Goal: Information Seeking & Learning: Get advice/opinions

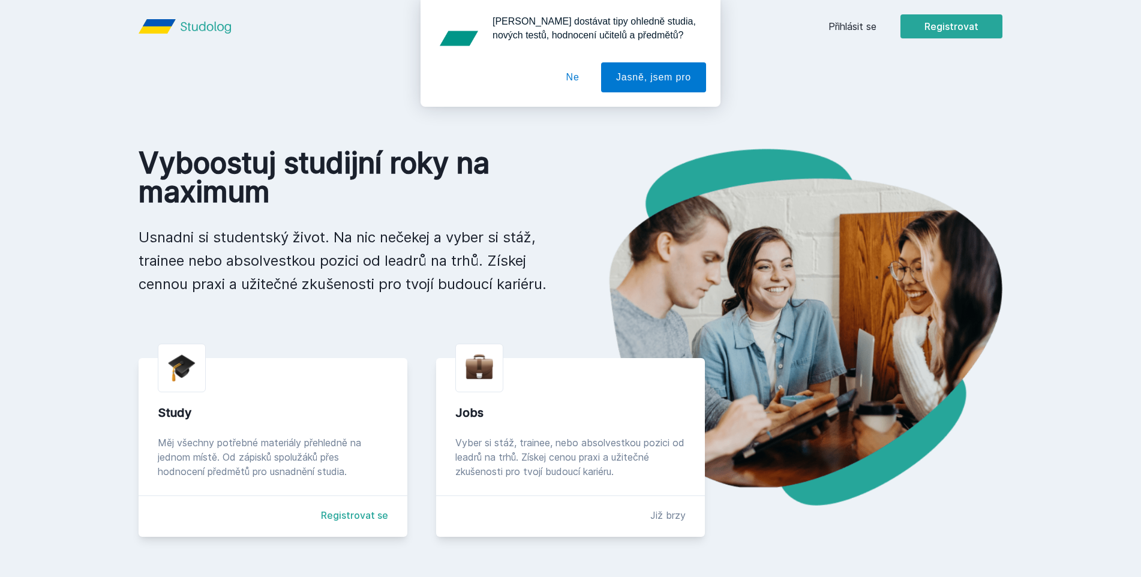
click at [1003, 2] on div "[PERSON_NAME] dostávat tipy ohledně studia, nových testů, hodnocení učitelů a p…" at bounding box center [570, 53] width 1141 height 107
click at [814, 20] on div "[PERSON_NAME] dostávat tipy ohledně studia, nových testů, hodnocení učitelů a p…" at bounding box center [570, 53] width 1141 height 107
click at [849, 13] on div "[PERSON_NAME] dostávat tipy ohledně studia, nových testů, hodnocení učitelů a p…" at bounding box center [570, 53] width 1141 height 107
click at [571, 71] on button "Ne" at bounding box center [572, 77] width 43 height 30
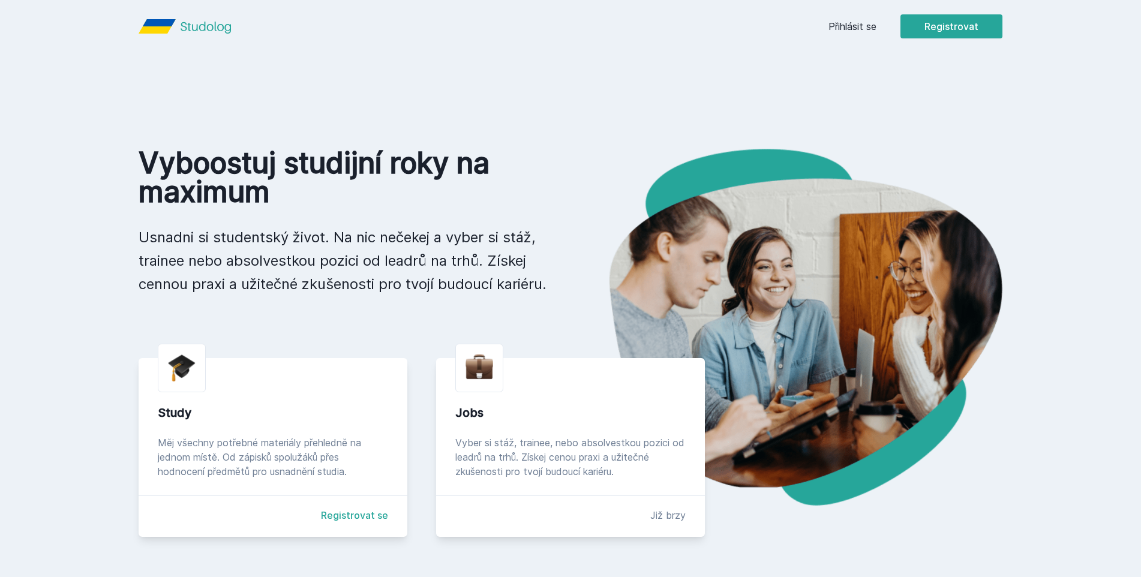
click at [853, 33] on link "Přihlásit se" at bounding box center [853, 26] width 48 height 14
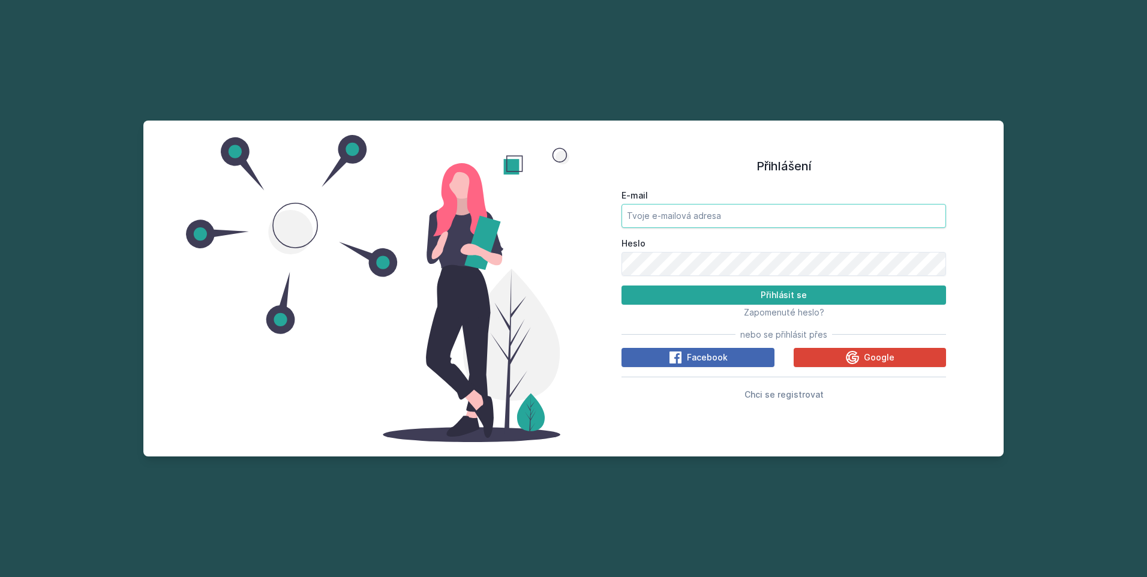
click at [714, 214] on input "E-mail" at bounding box center [784, 216] width 325 height 24
type input "[EMAIL_ADDRESS][DOMAIN_NAME]"
click at [622, 286] on button "Přihlásit se" at bounding box center [784, 295] width 325 height 19
drag, startPoint x: 697, startPoint y: 279, endPoint x: 670, endPoint y: 277, distance: 26.5
click at [670, 277] on form "E-mail [EMAIL_ADDRESS][DOMAIN_NAME] Heslo Přihlásit se" at bounding box center [784, 247] width 325 height 115
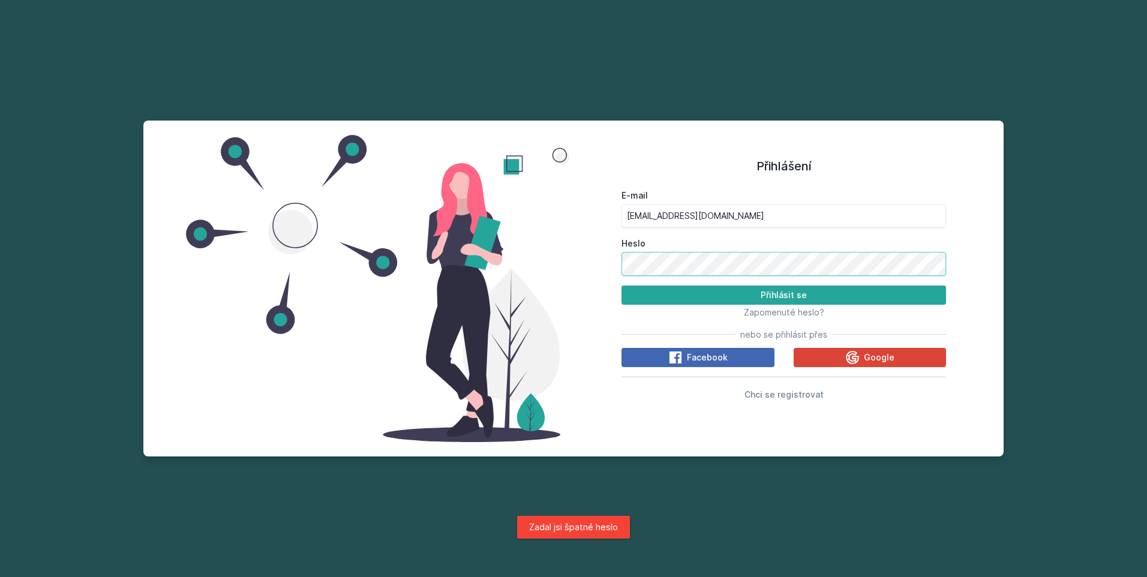
click at [541, 289] on div "Přihlášení E-mail [EMAIL_ADDRESS][DOMAIN_NAME] Heslo Přihlásit se Zapomenuté he…" at bounding box center [573, 289] width 860 height 336
click at [622, 286] on button "Přihlásit se" at bounding box center [784, 295] width 325 height 19
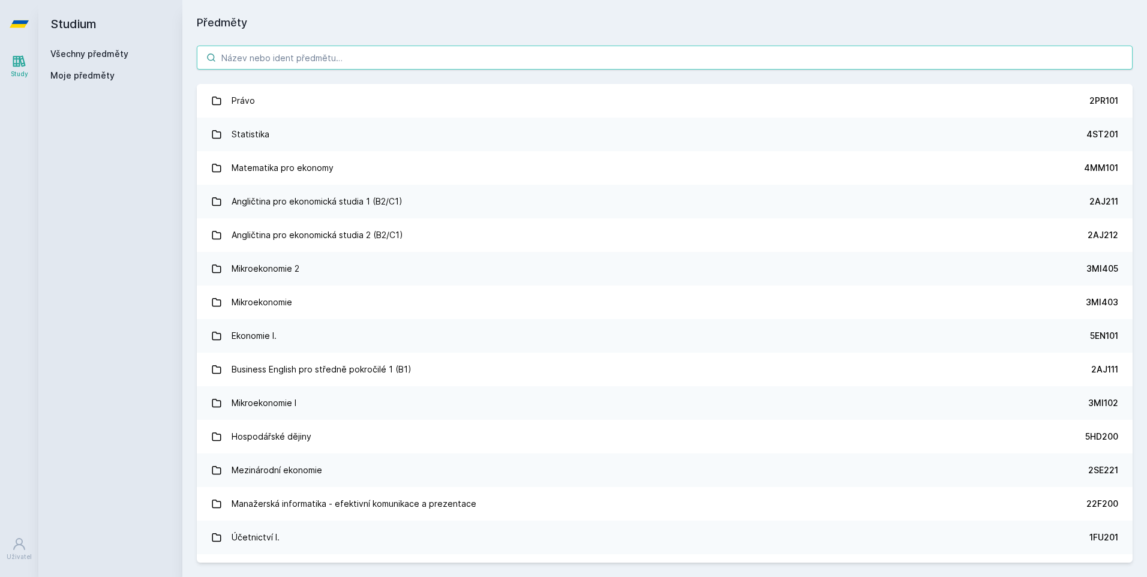
click at [405, 61] on input "search" at bounding box center [665, 58] width 936 height 24
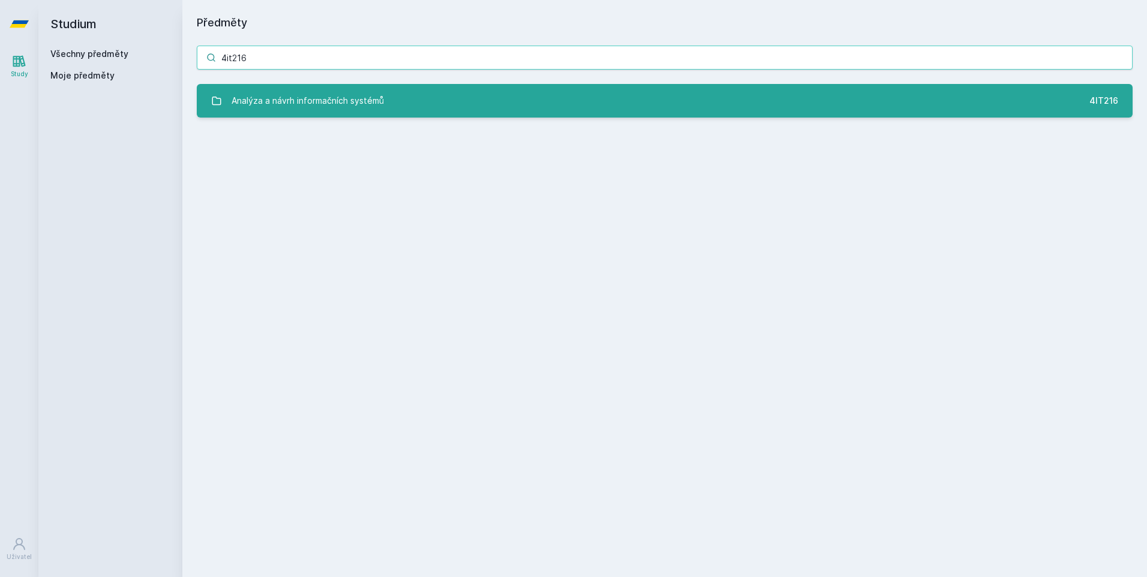
type input "4it216"
click at [484, 117] on link "Analýza a návrh informačních systémů 4IT216" at bounding box center [665, 101] width 936 height 34
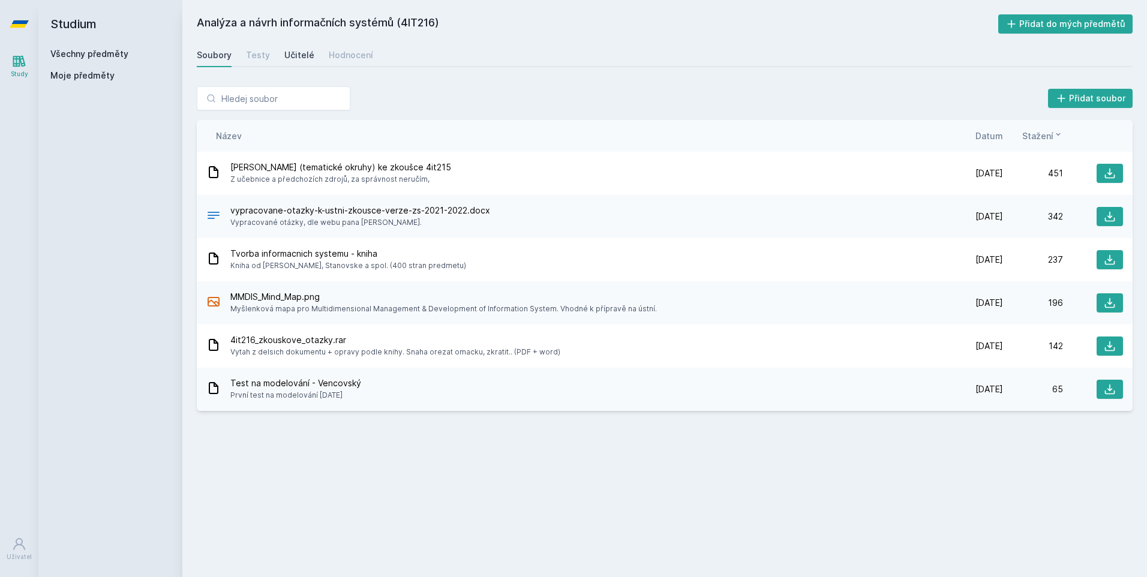
click at [293, 60] on div "Učitelé" at bounding box center [299, 55] width 30 height 12
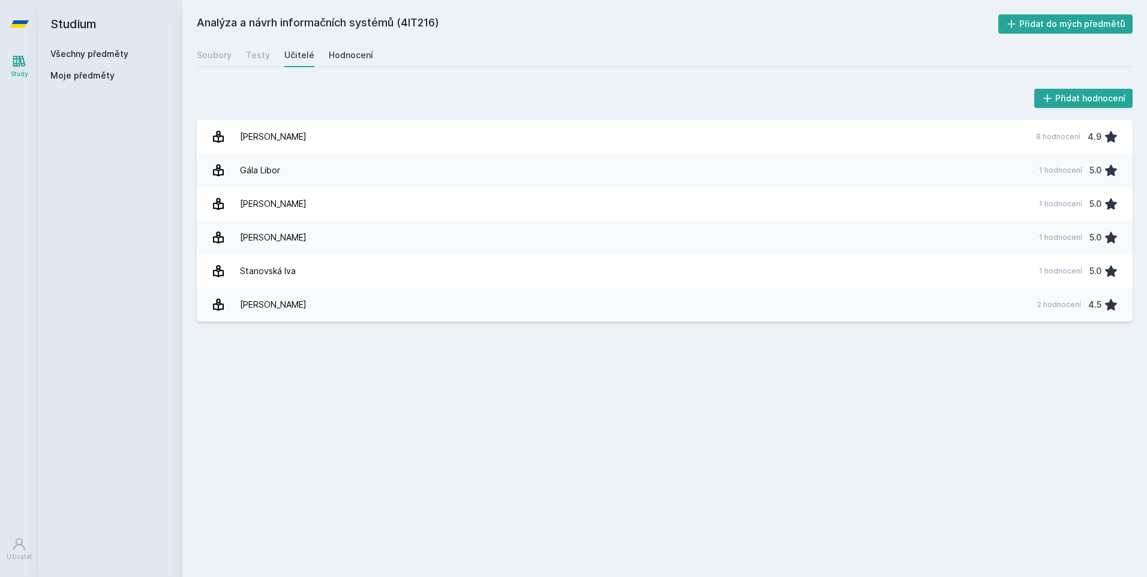
click at [335, 55] on div "Hodnocení" at bounding box center [351, 55] width 44 height 12
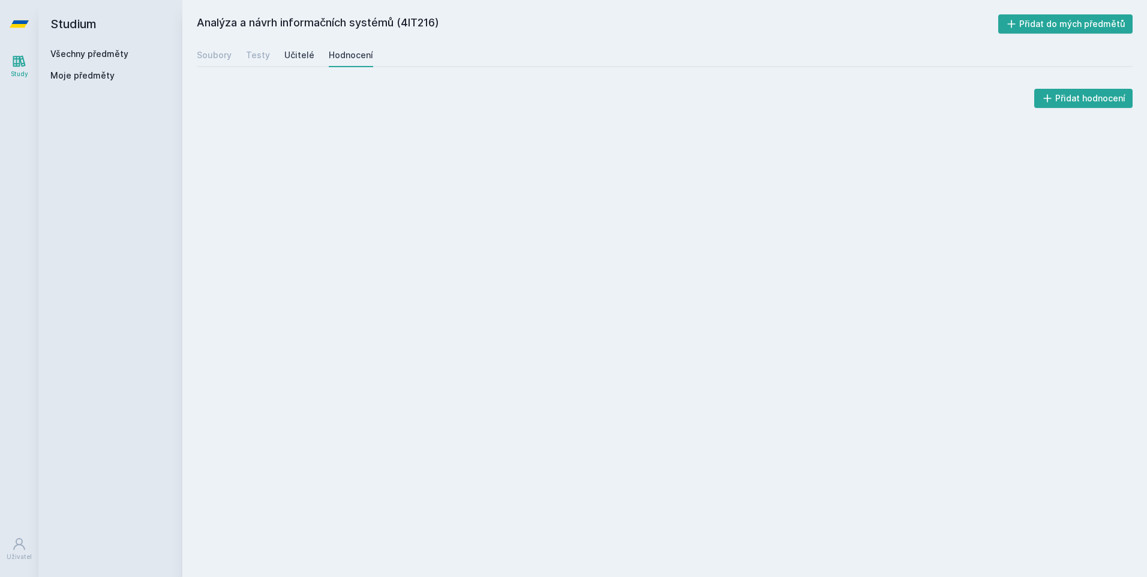
click at [304, 57] on div "Učitelé" at bounding box center [299, 55] width 30 height 12
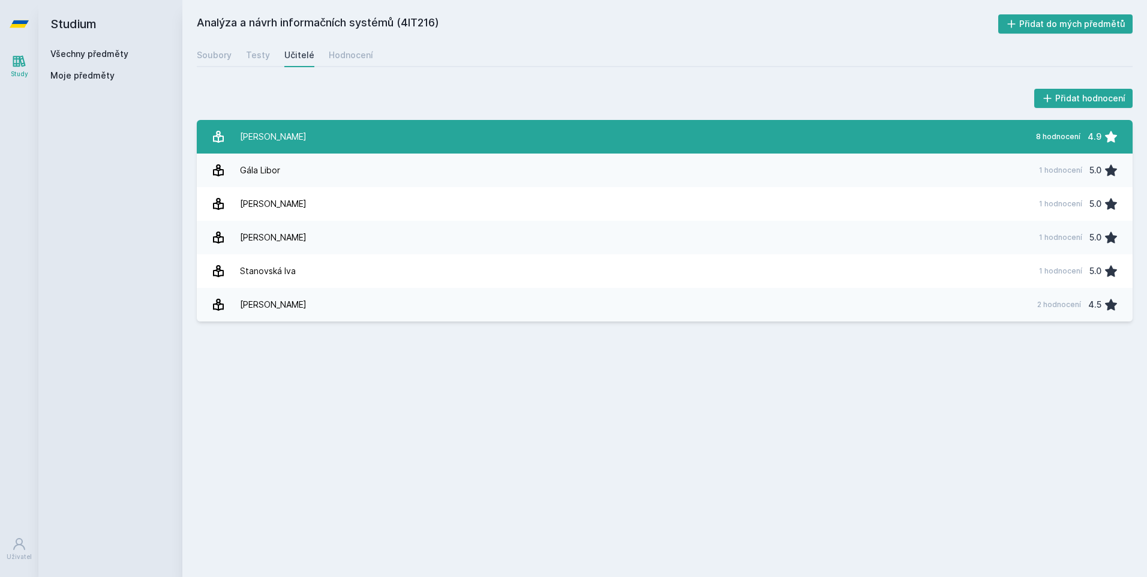
click at [316, 133] on link "[PERSON_NAME] 8 hodnocení 4.9" at bounding box center [665, 137] width 936 height 34
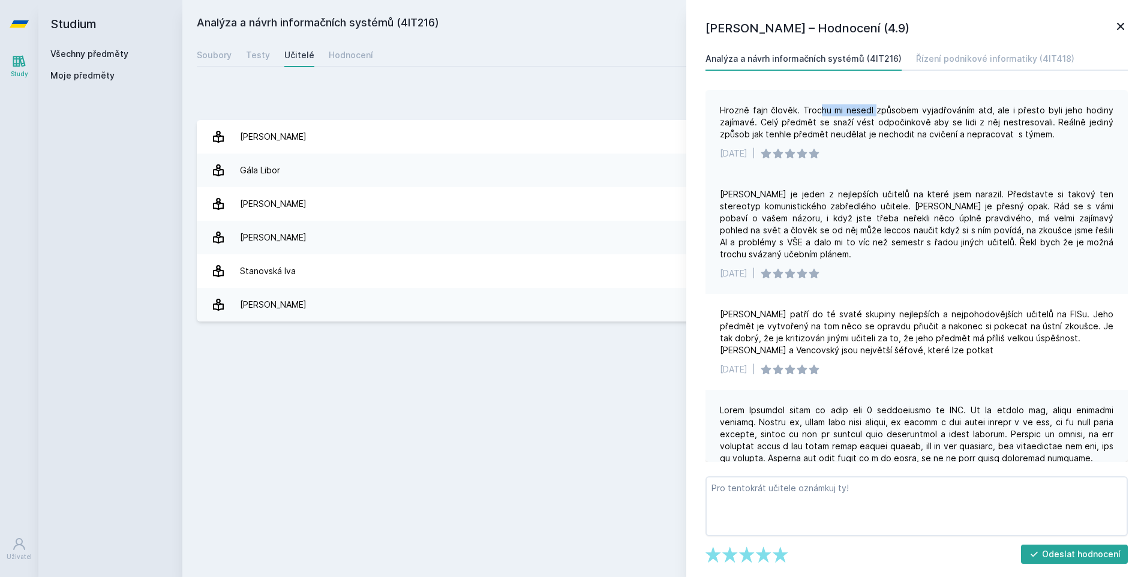
drag, startPoint x: 820, startPoint y: 107, endPoint x: 876, endPoint y: 112, distance: 56.0
click at [876, 112] on div "Hrozně fajn člověk. Trochu mi nesedl způsobem vyjadřováním atd, ale i přesto by…" at bounding box center [917, 122] width 394 height 36
click at [1119, 20] on icon at bounding box center [1120, 26] width 14 height 14
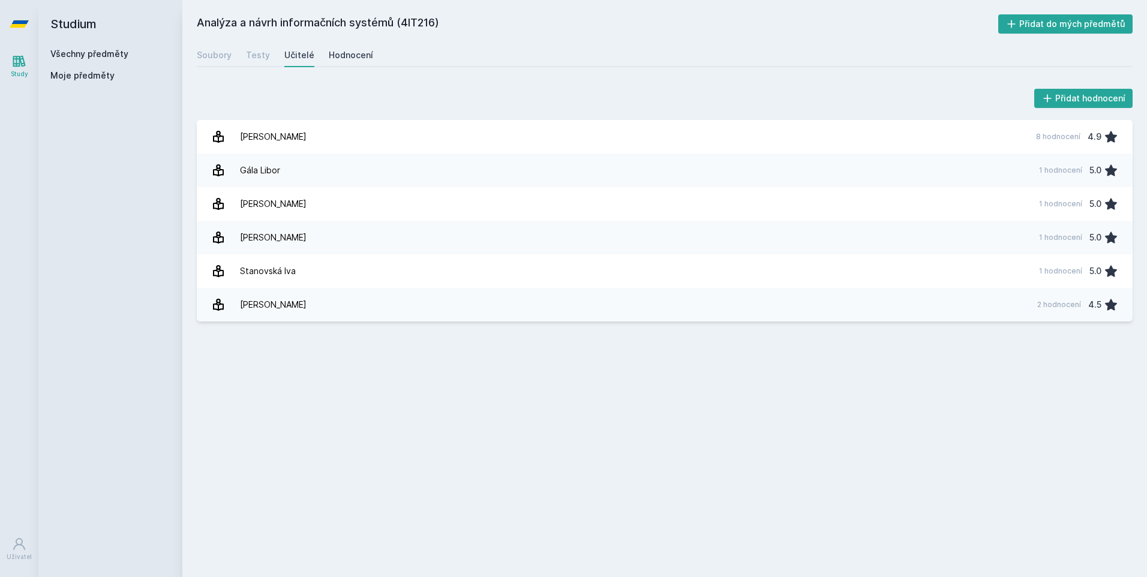
click at [345, 58] on div "Hodnocení" at bounding box center [351, 55] width 44 height 12
